Goal: Transaction & Acquisition: Obtain resource

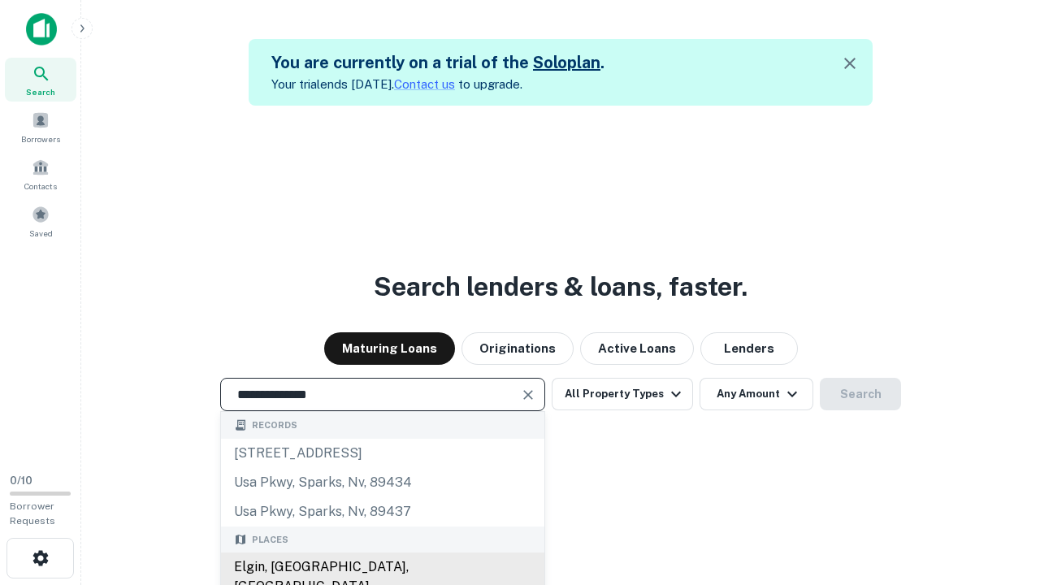
click at [382, 567] on div "Elgin, IL, USA" at bounding box center [383, 577] width 324 height 49
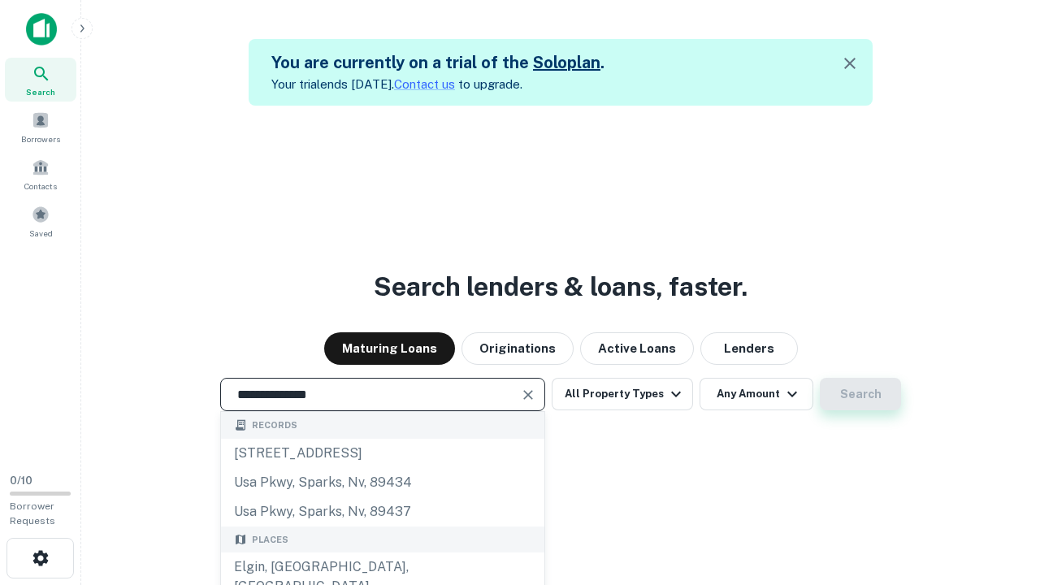
type input "**********"
click at [820, 378] on button "Search" at bounding box center [860, 394] width 81 height 33
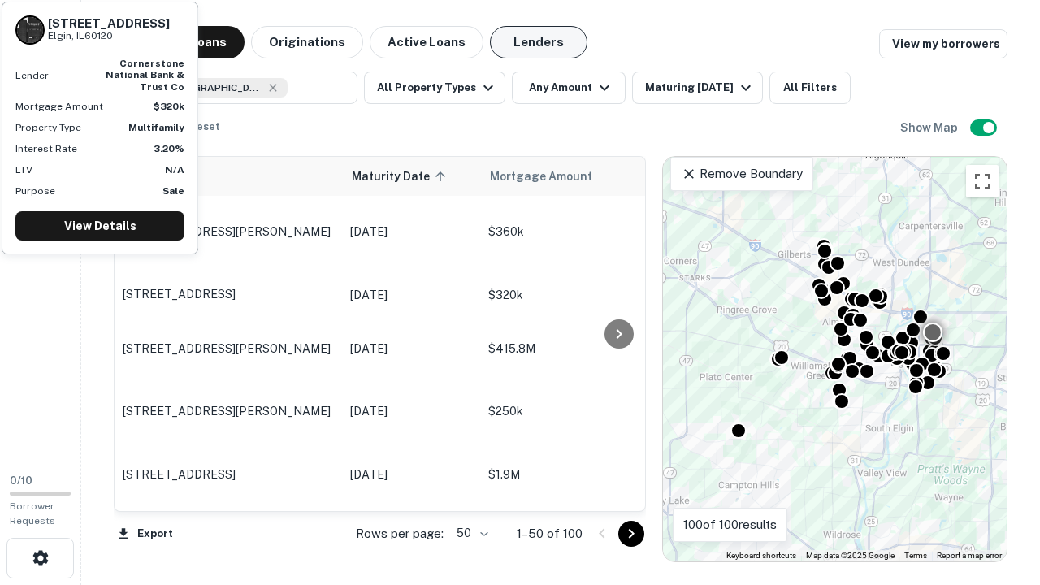
click at [539, 42] on button "Lenders" at bounding box center [539, 42] width 98 height 33
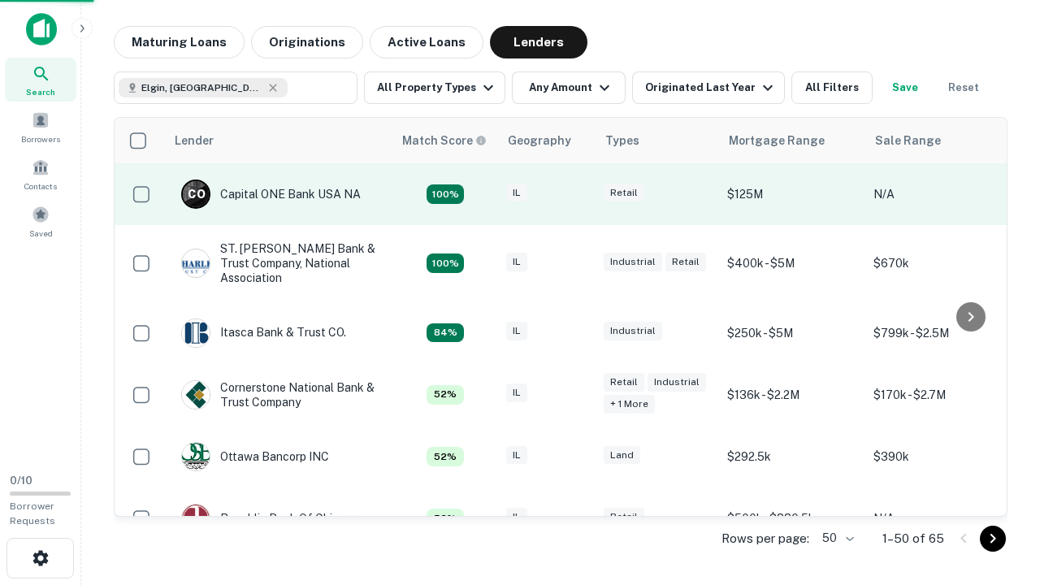
click at [577, 194] on div "IL" at bounding box center [546, 195] width 81 height 22
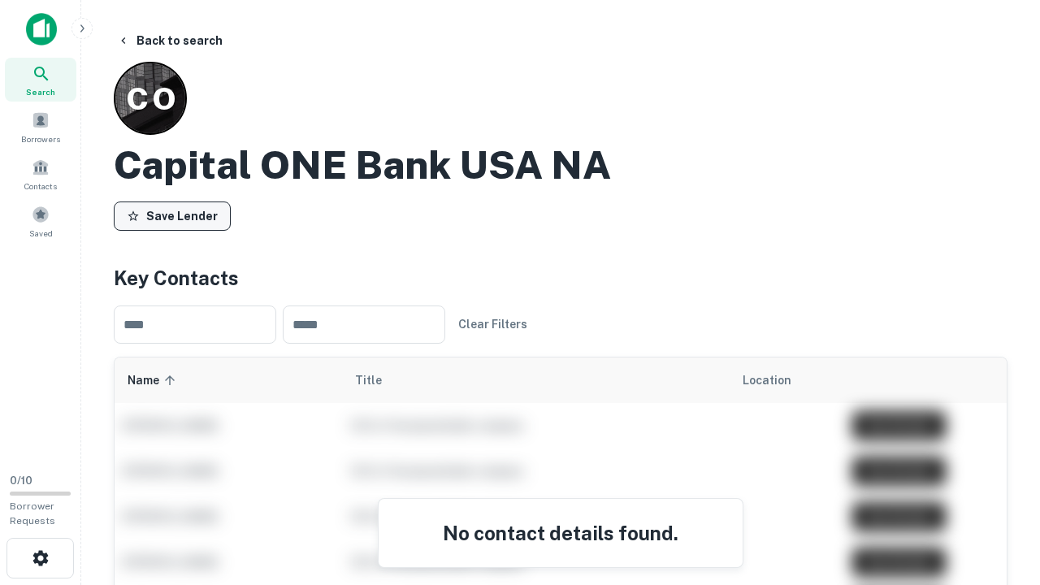
click at [172, 215] on button "Save Lender" at bounding box center [172, 216] width 117 height 29
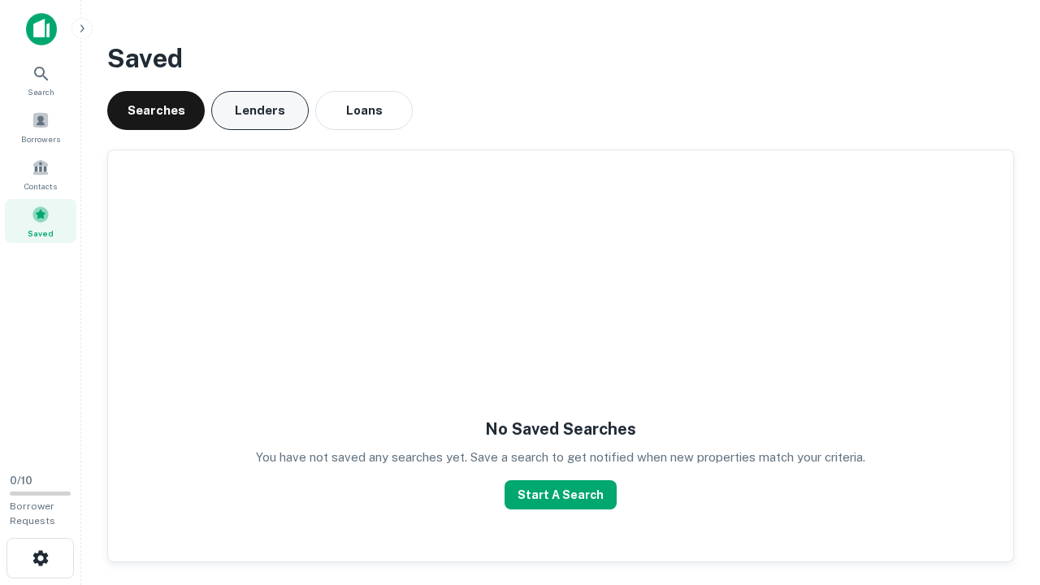
click at [260, 111] on button "Lenders" at bounding box center [260, 110] width 98 height 39
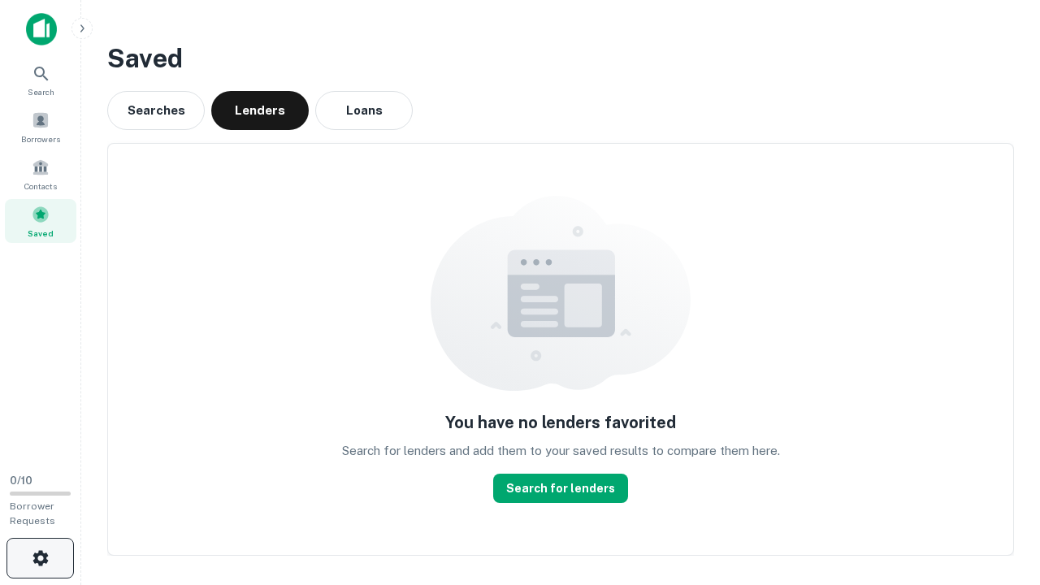
click at [40, 558] on icon "button" at bounding box center [41, 559] width 20 height 20
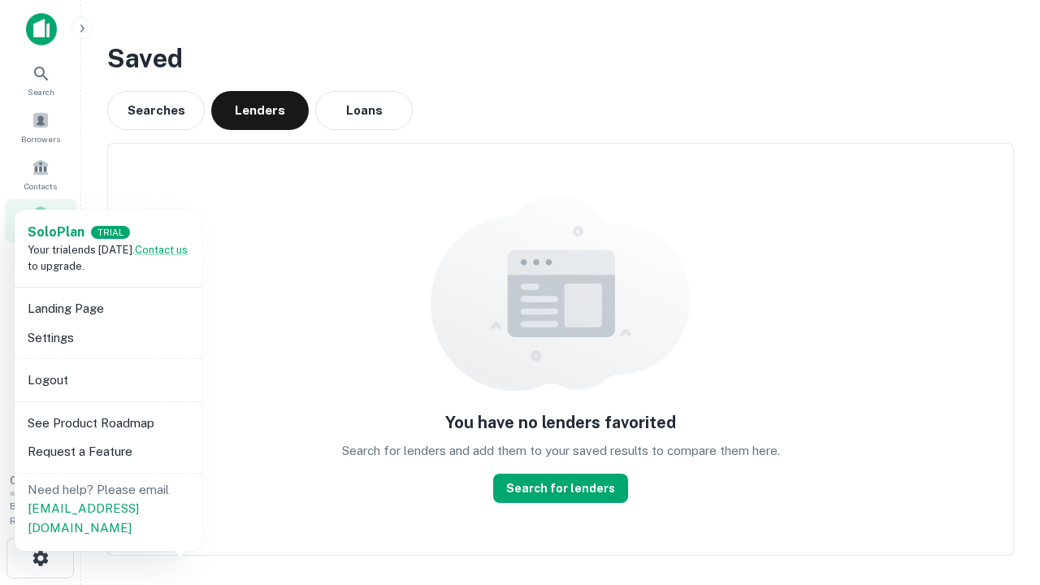
click at [107, 380] on li "Logout" at bounding box center [108, 380] width 174 height 29
